Goal: Check status

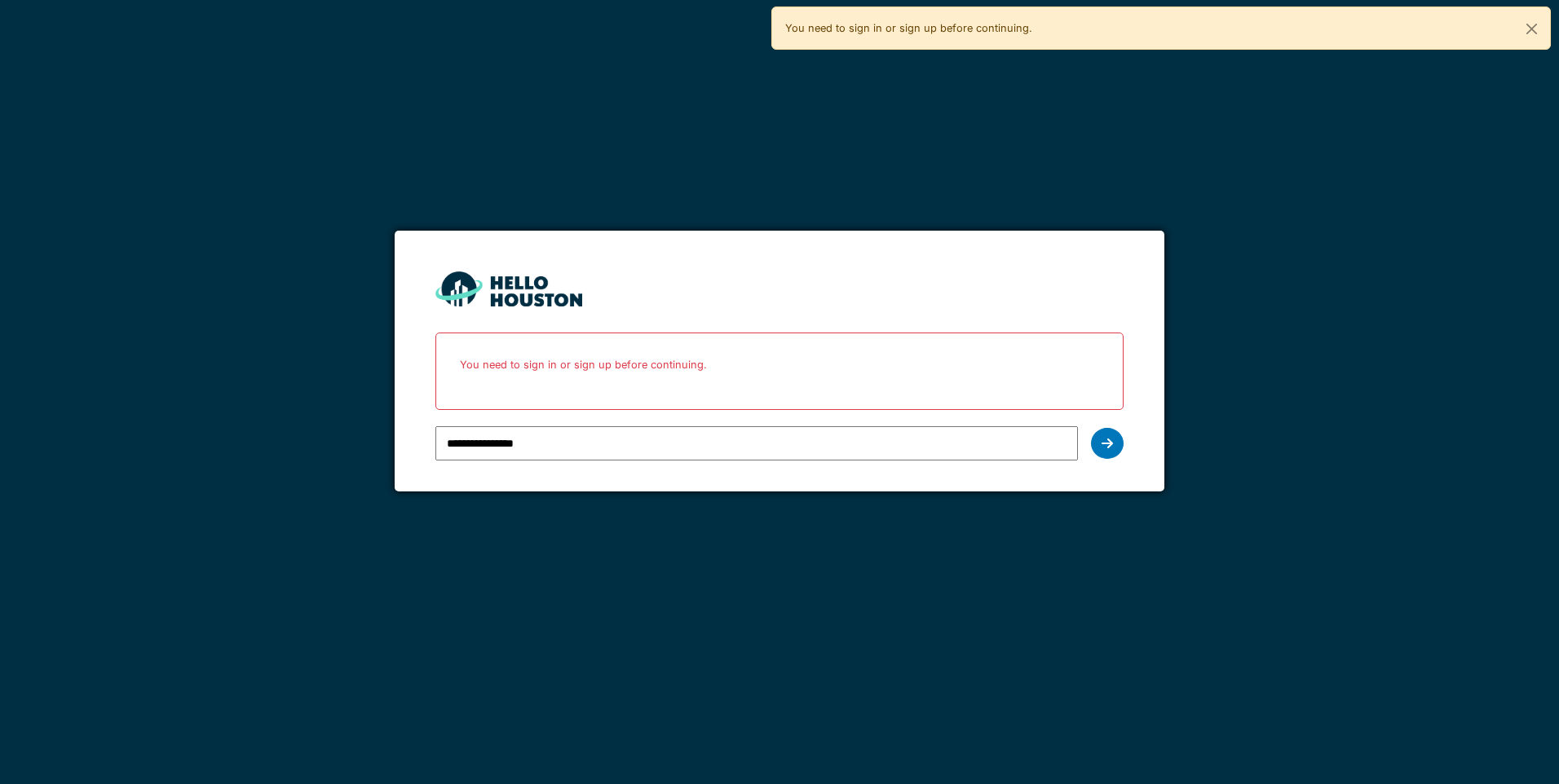
click at [1114, 444] on div at bounding box center [1107, 443] width 33 height 31
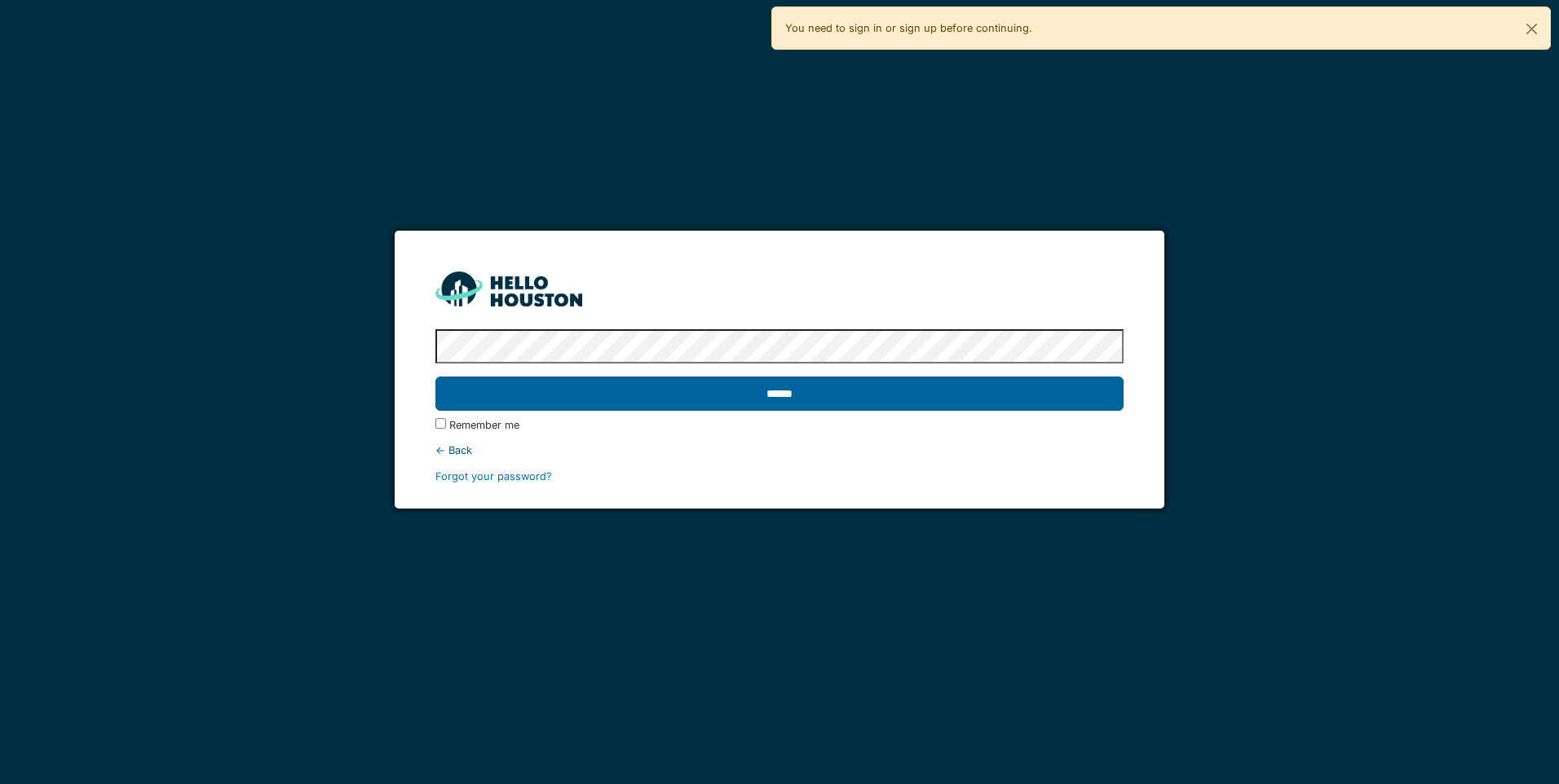
click at [816, 389] on input "******" at bounding box center [779, 394] width 688 height 34
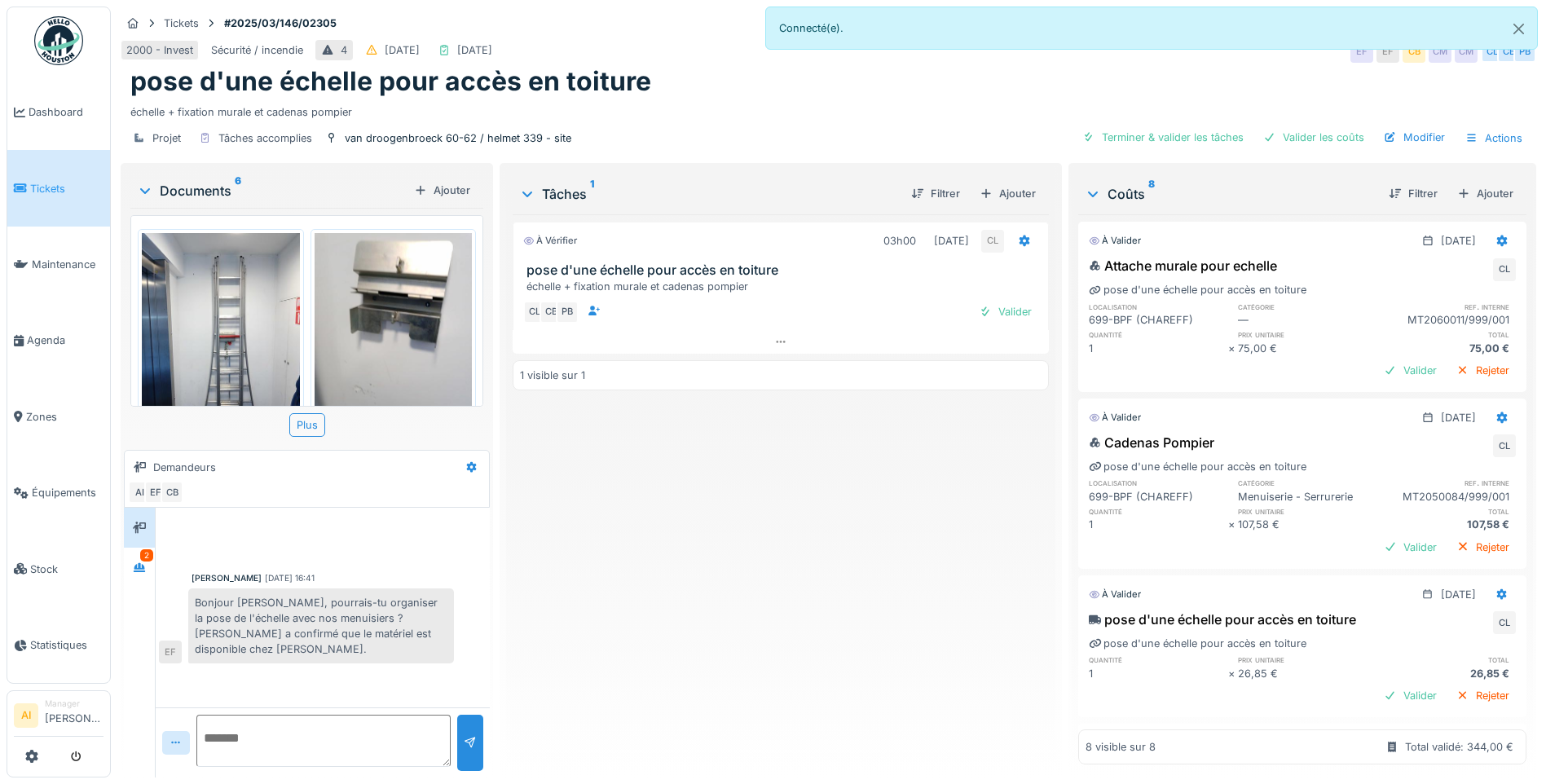
click at [256, 294] on img at bounding box center [221, 338] width 158 height 210
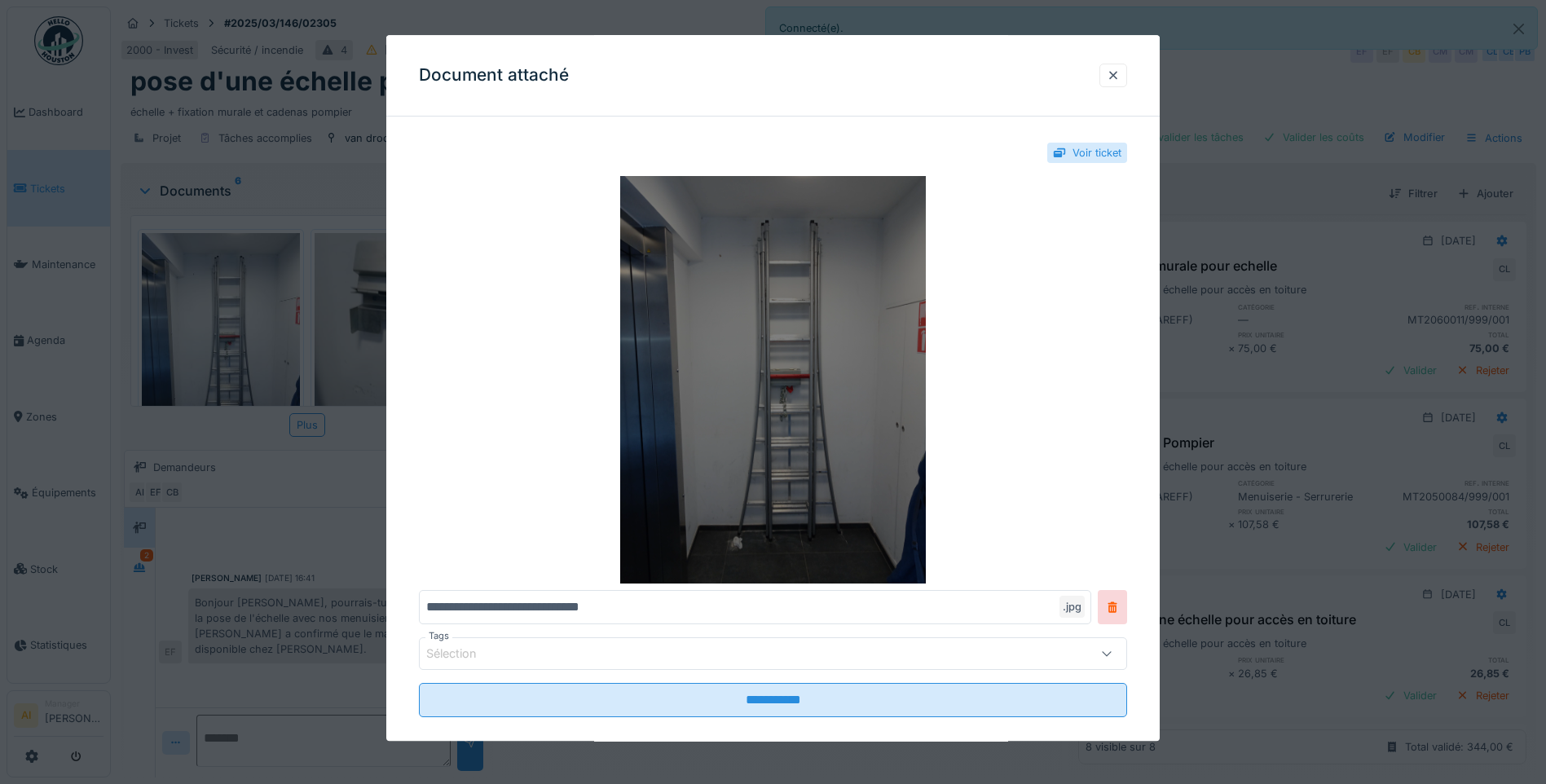
click at [789, 369] on img at bounding box center [773, 379] width 708 height 407
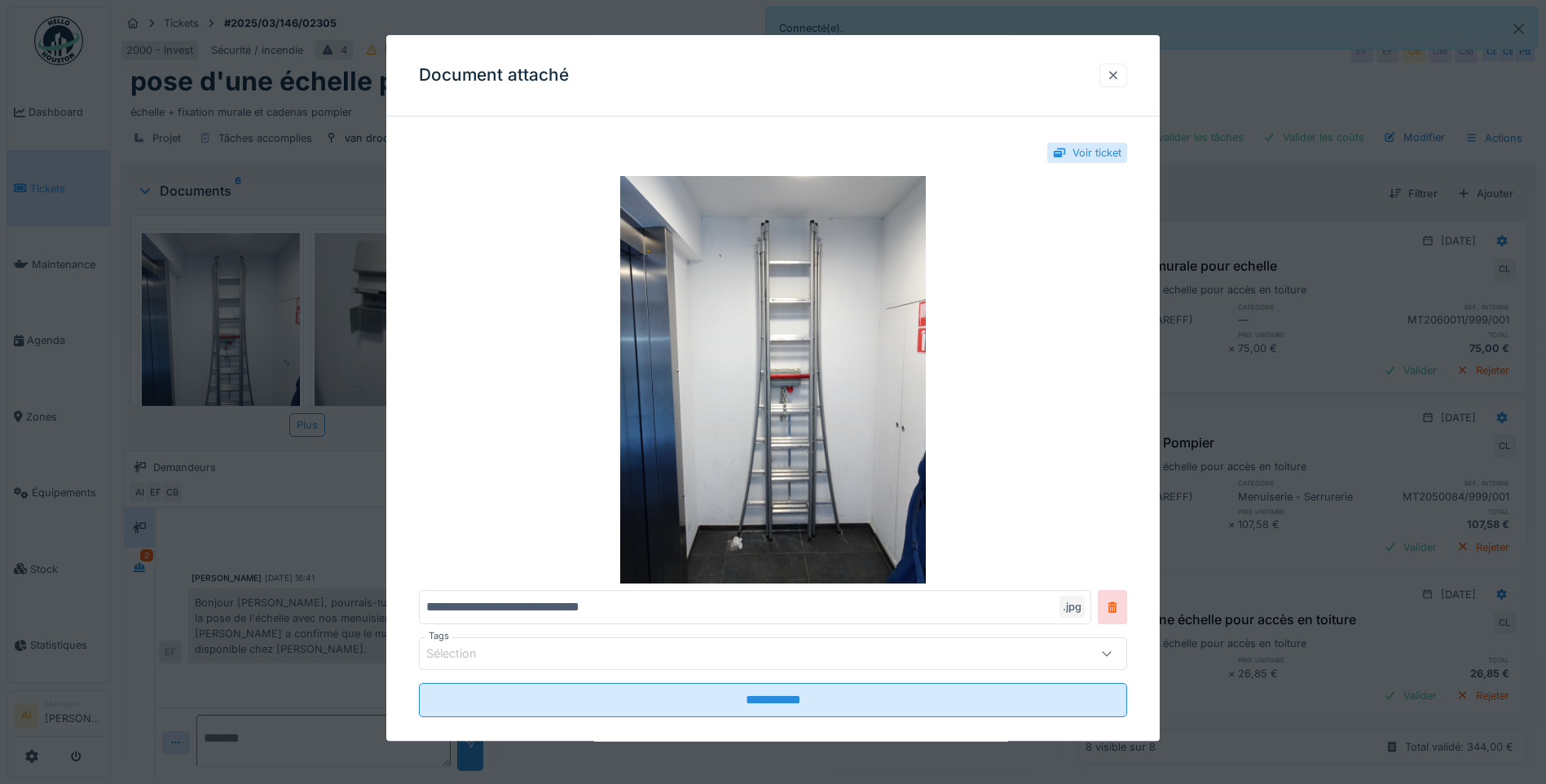
click at [1120, 75] on div at bounding box center [1113, 75] width 13 height 16
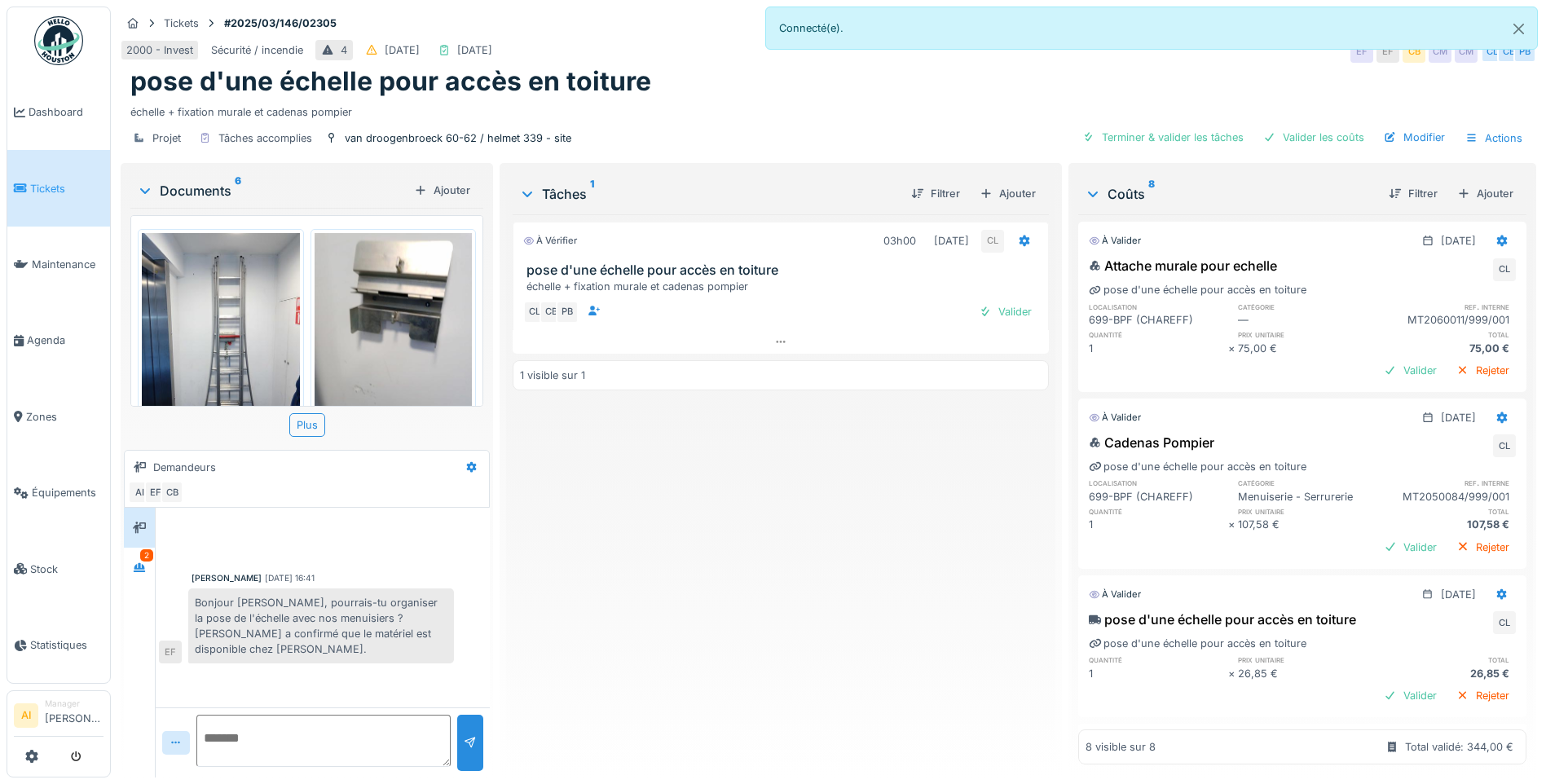
scroll to position [12, 0]
click at [151, 557] on div at bounding box center [140, 567] width 25 height 21
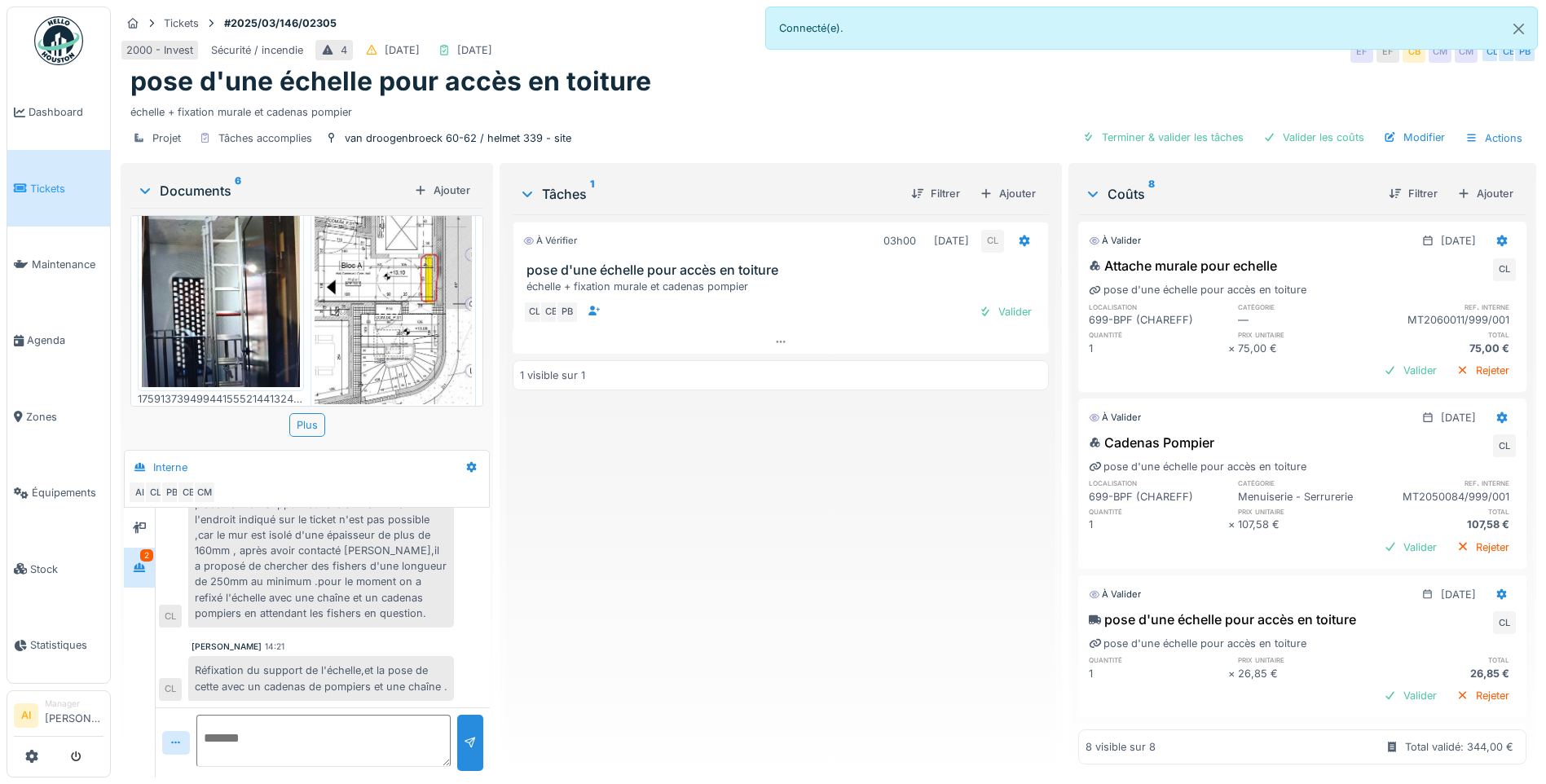
scroll to position [0, 0]
